Goal: Find specific page/section: Find specific page/section

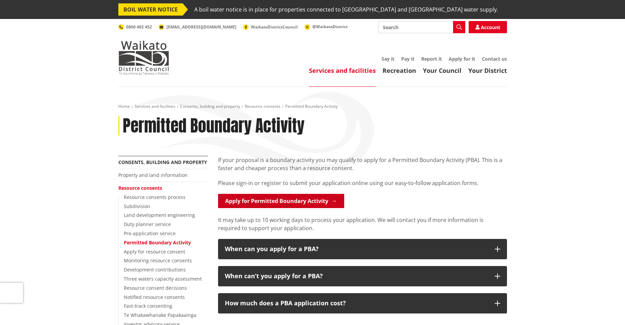
click at [290, 201] on link "Apply for Permitted Boundary Activity" at bounding box center [281, 201] width 126 height 14
click at [340, 202] on link "Apply for Permitted Boundary Activity" at bounding box center [281, 201] width 126 height 14
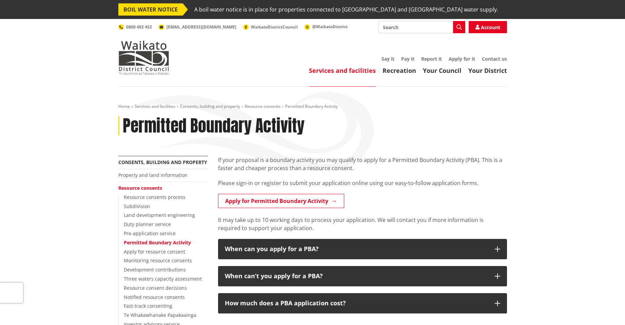
click at [481, 132] on div "Permitted Boundary Activity" at bounding box center [312, 126] width 389 height 20
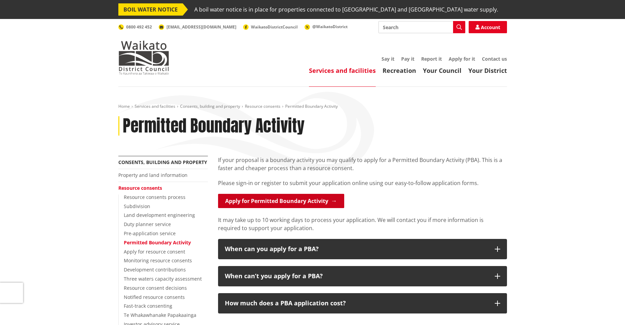
click at [322, 198] on link "Apply for Permitted Boundary Activity" at bounding box center [281, 201] width 126 height 14
click at [306, 202] on link "Apply for Permitted Boundary Activity" at bounding box center [281, 201] width 126 height 14
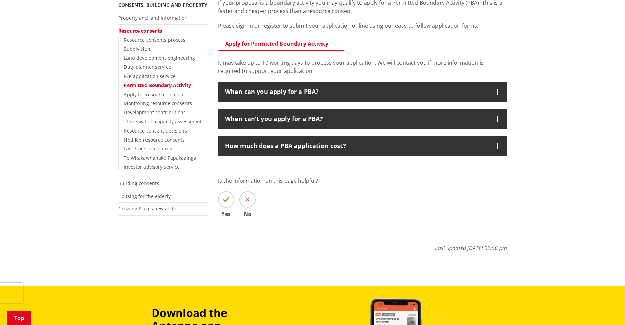
scroll to position [146, 0]
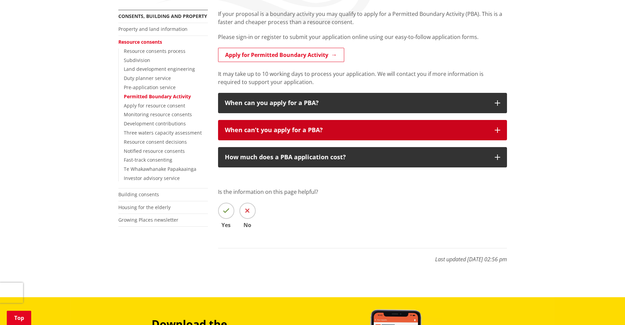
click at [284, 132] on div "When can’t you apply for a PBA?" at bounding box center [356, 130] width 263 height 7
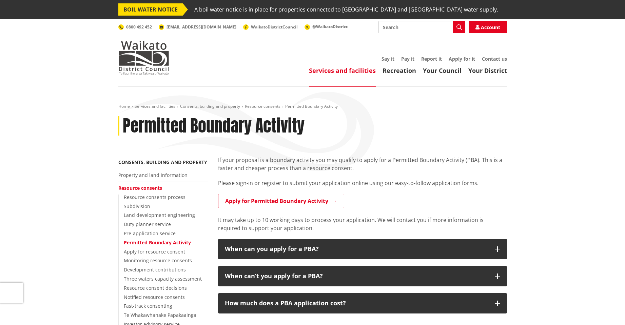
click at [397, 25] on input "Search" at bounding box center [422, 27] width 87 height 12
type input "forms"
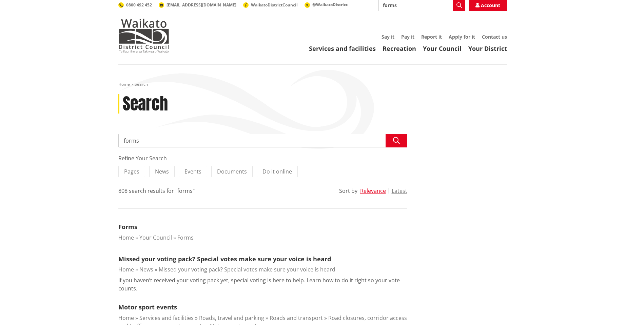
scroll to position [34, 0]
